Goal: Information Seeking & Learning: Learn about a topic

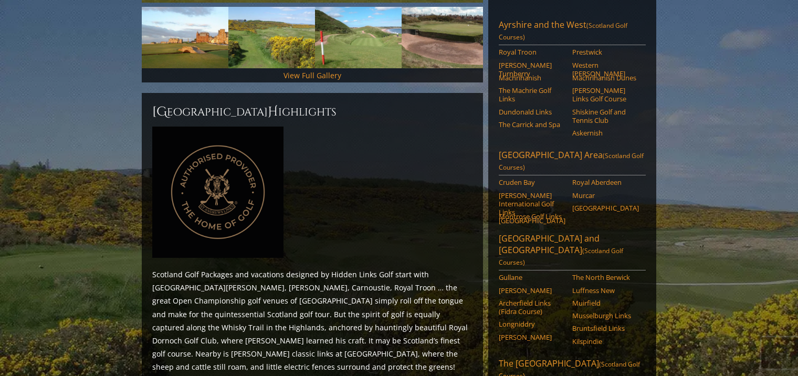
scroll to position [379, 0]
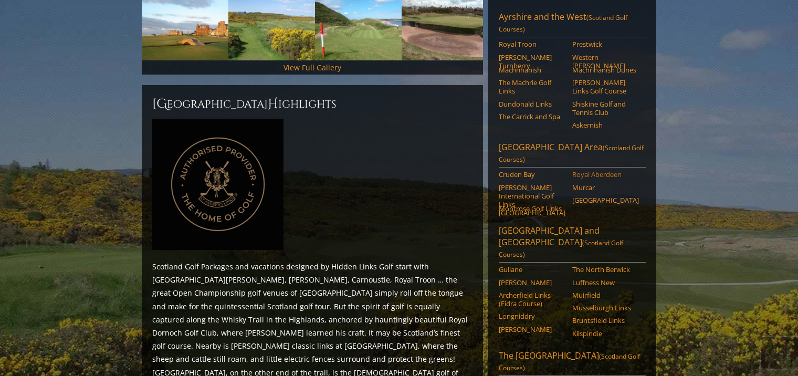
click at [605, 170] on link "Royal Aberdeen" at bounding box center [605, 174] width 67 height 8
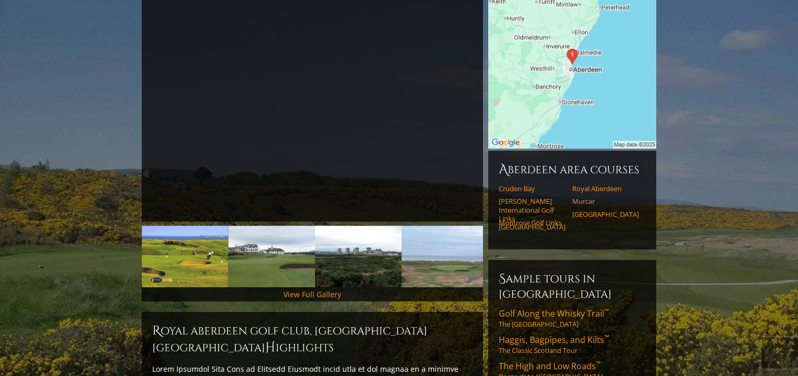
scroll to position [170, 0]
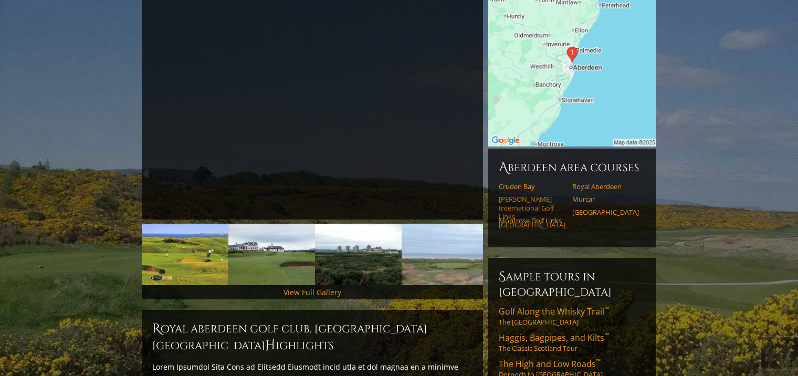
click at [531, 195] on link "[PERSON_NAME] International Golf Links [GEOGRAPHIC_DATA]" at bounding box center [532, 212] width 67 height 34
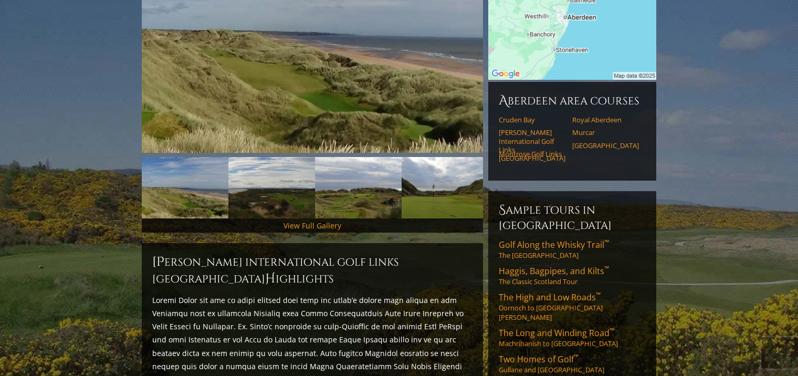
scroll to position [218, 0]
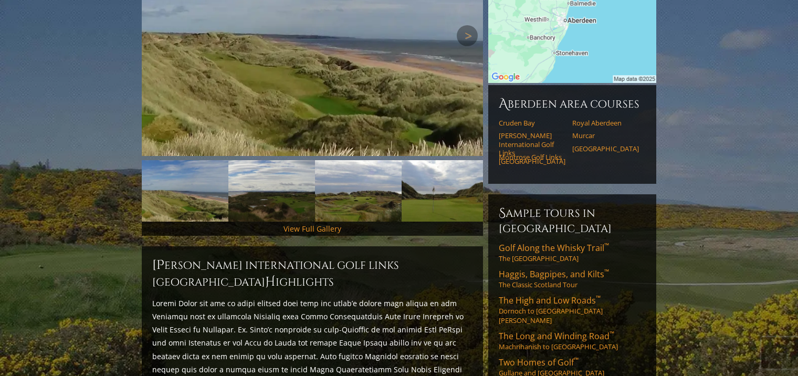
click at [313, 118] on img at bounding box center [312, 35] width 341 height 241
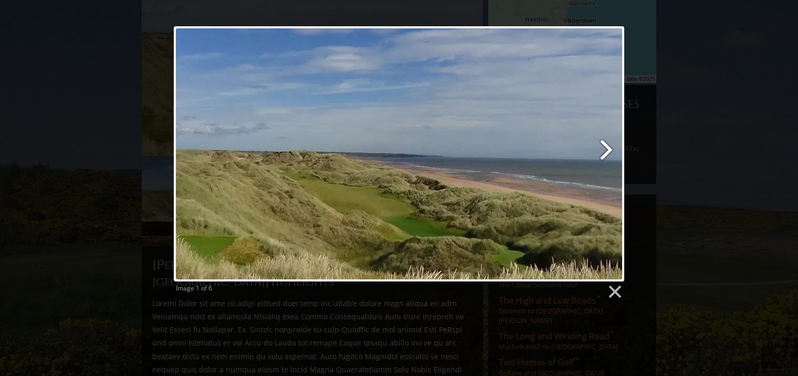
click at [605, 144] on link at bounding box center [480, 153] width 288 height 255
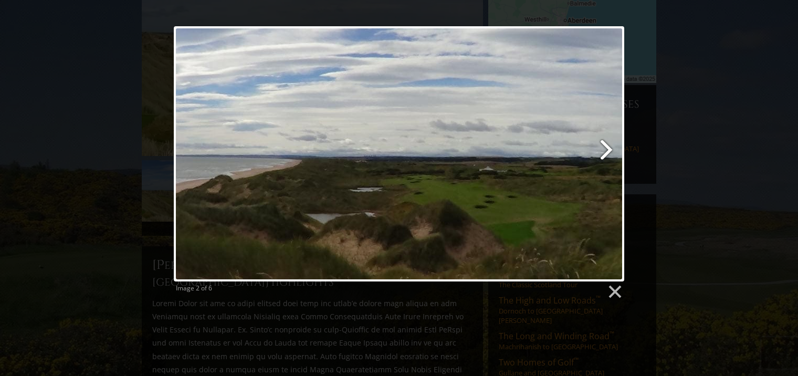
click at [605, 144] on link at bounding box center [480, 153] width 288 height 255
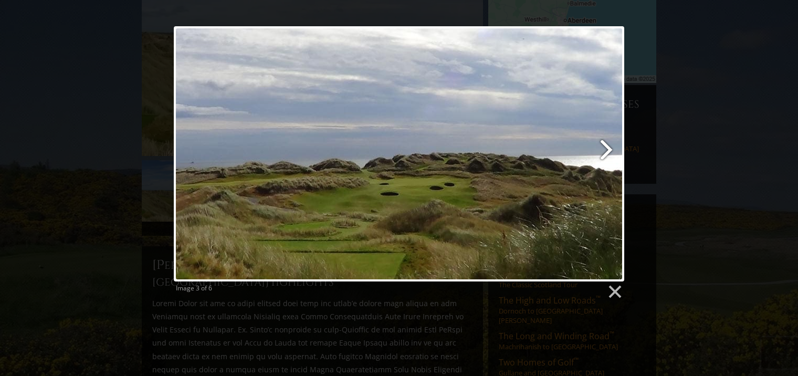
click at [605, 144] on link at bounding box center [480, 153] width 288 height 255
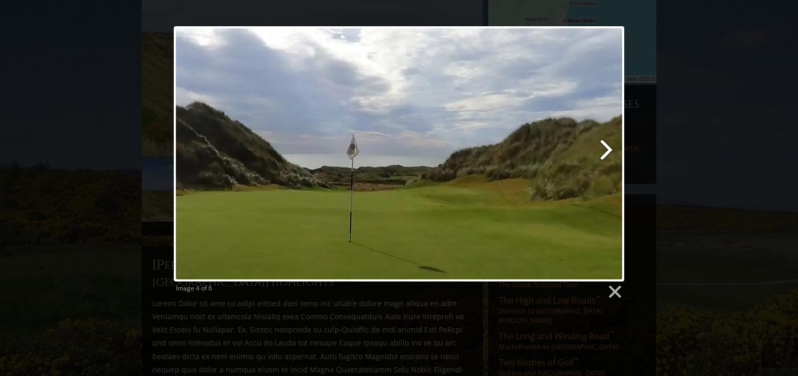
click at [605, 144] on link at bounding box center [480, 153] width 288 height 255
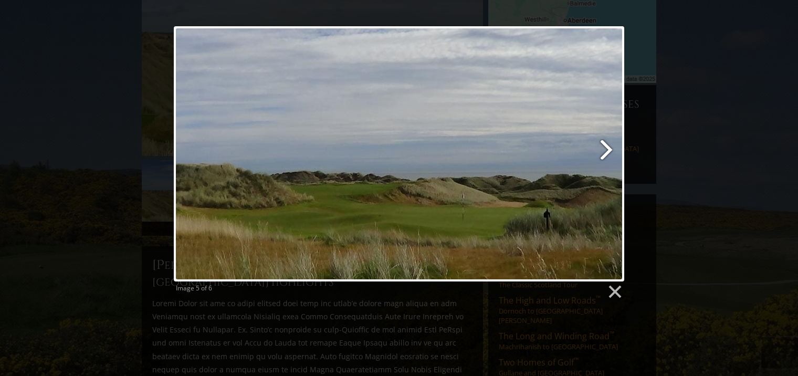
click at [605, 144] on link at bounding box center [480, 153] width 288 height 255
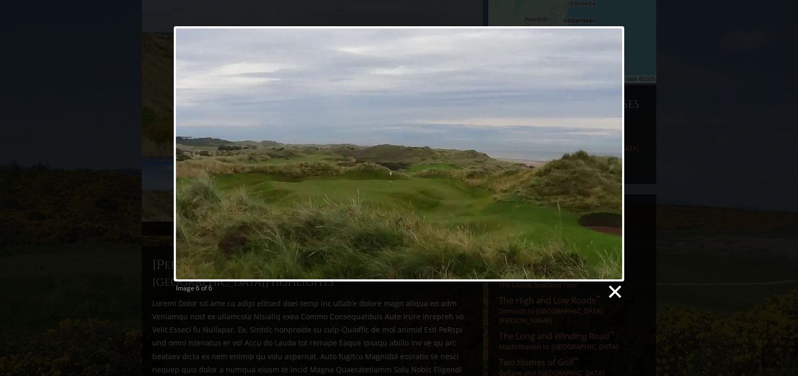
click at [613, 292] on link at bounding box center [614, 292] width 16 height 16
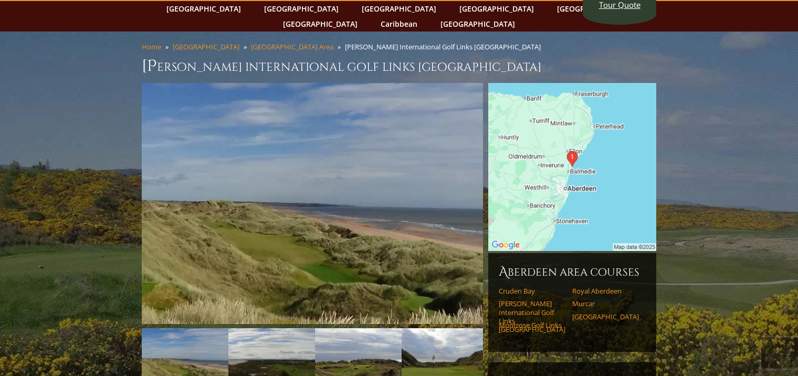
scroll to position [47, 0]
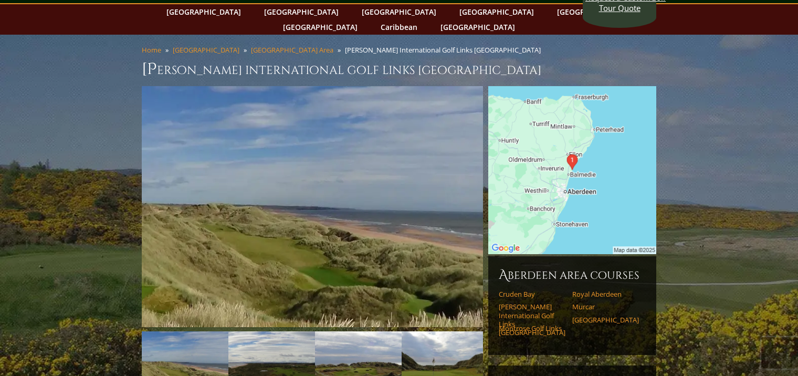
click at [538, 172] on img at bounding box center [572, 170] width 168 height 168
